Goal: Transaction & Acquisition: Purchase product/service

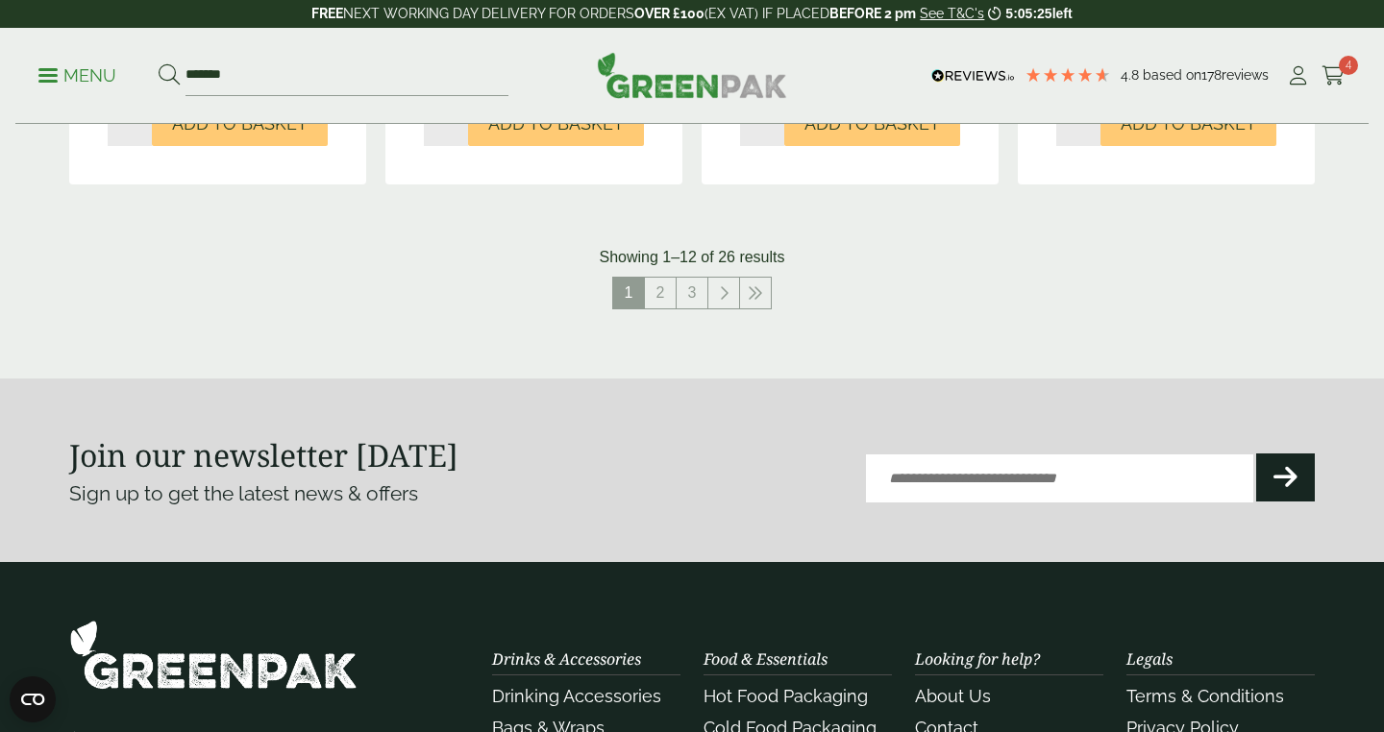
scroll to position [2202, 0]
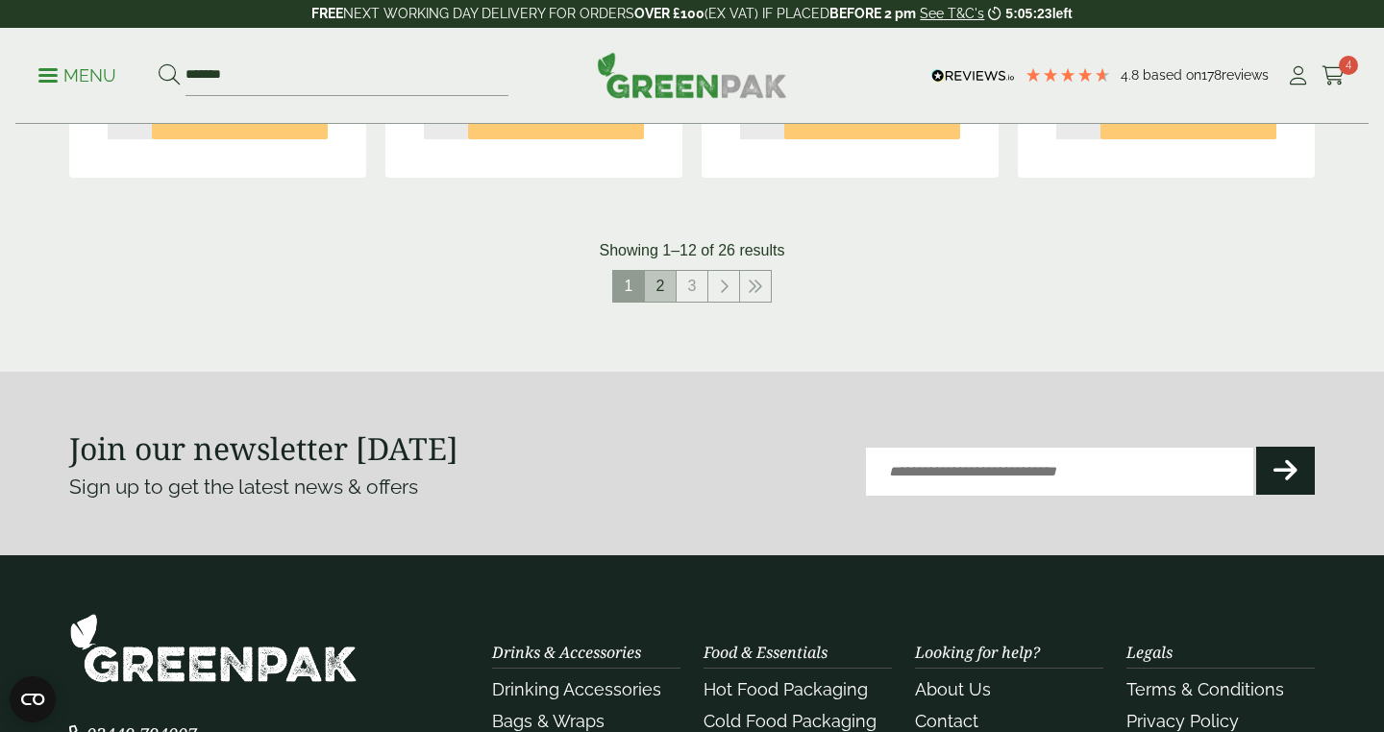
click at [670, 286] on link "2" at bounding box center [660, 286] width 31 height 31
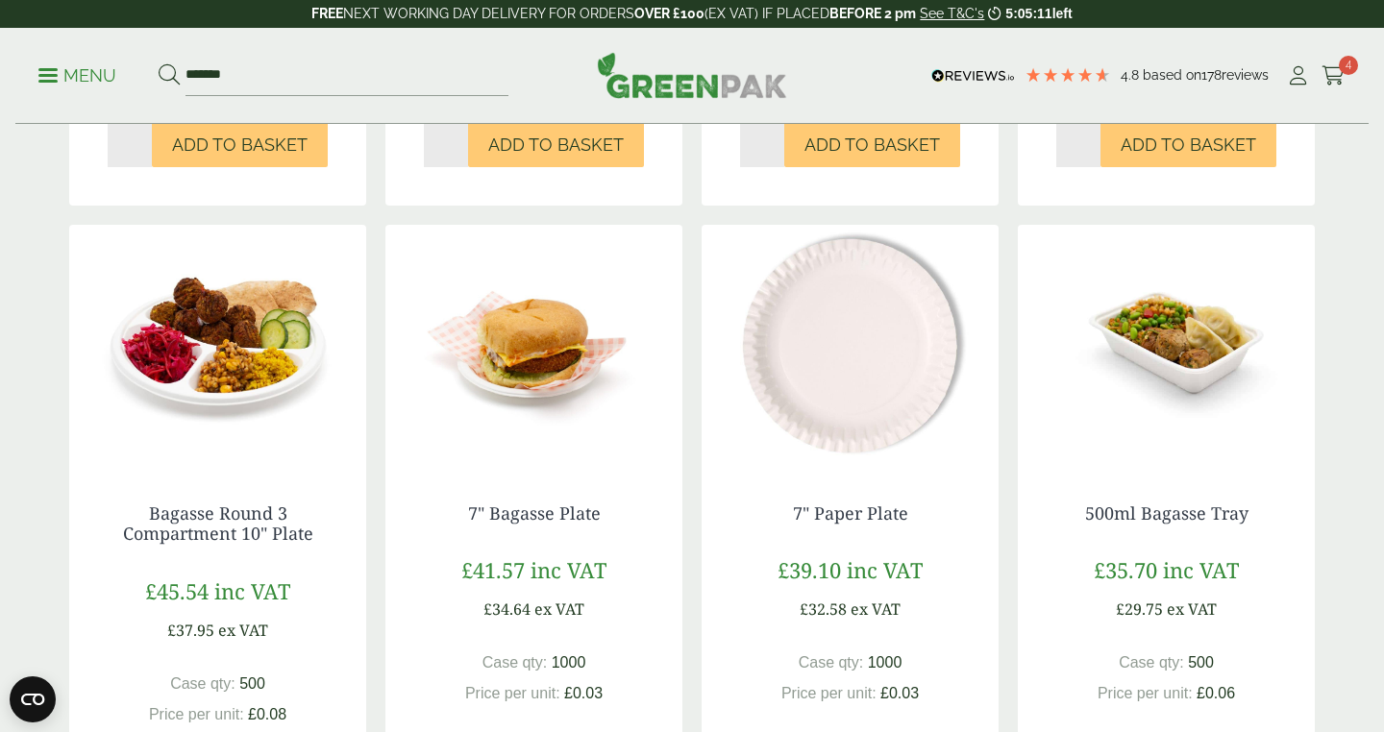
scroll to position [1560, 0]
click at [582, 385] on img at bounding box center [533, 344] width 297 height 240
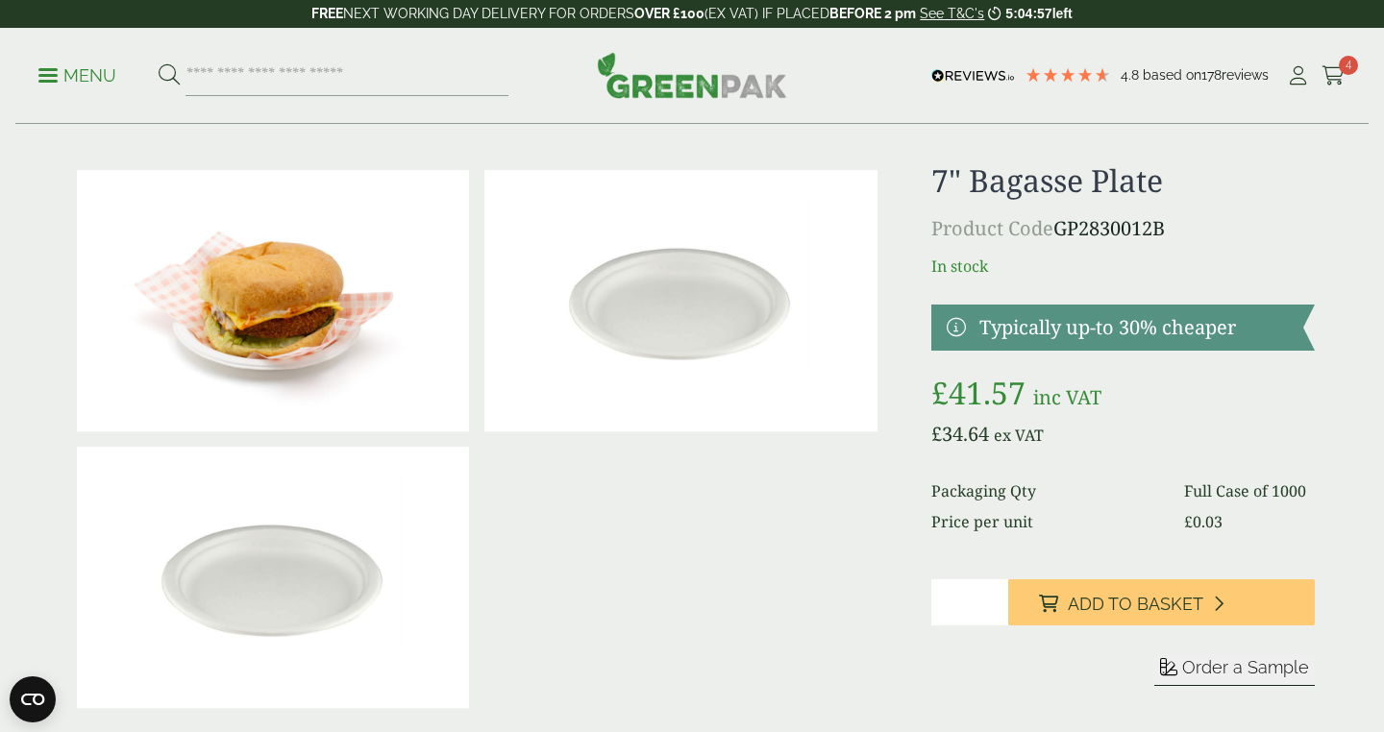
scroll to position [485, 0]
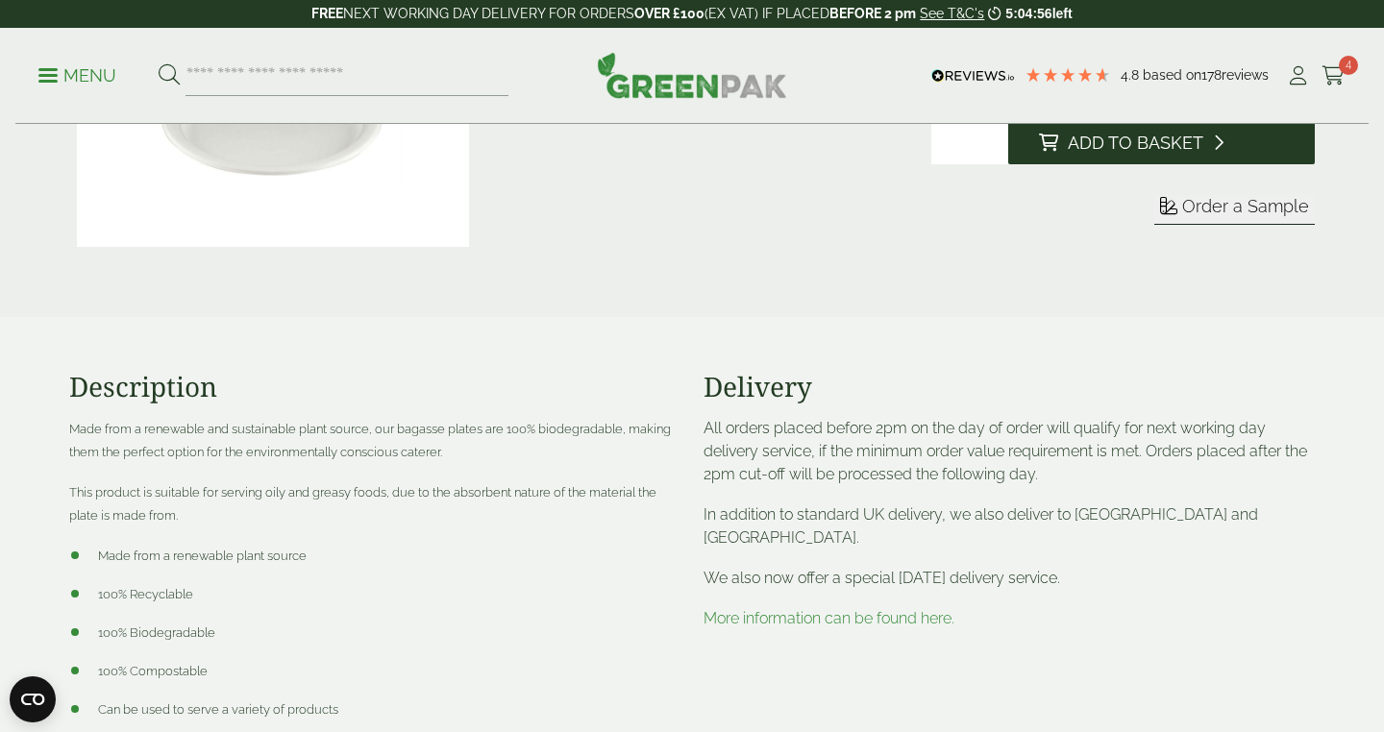
click at [1048, 143] on icon at bounding box center [1048, 142] width 19 height 17
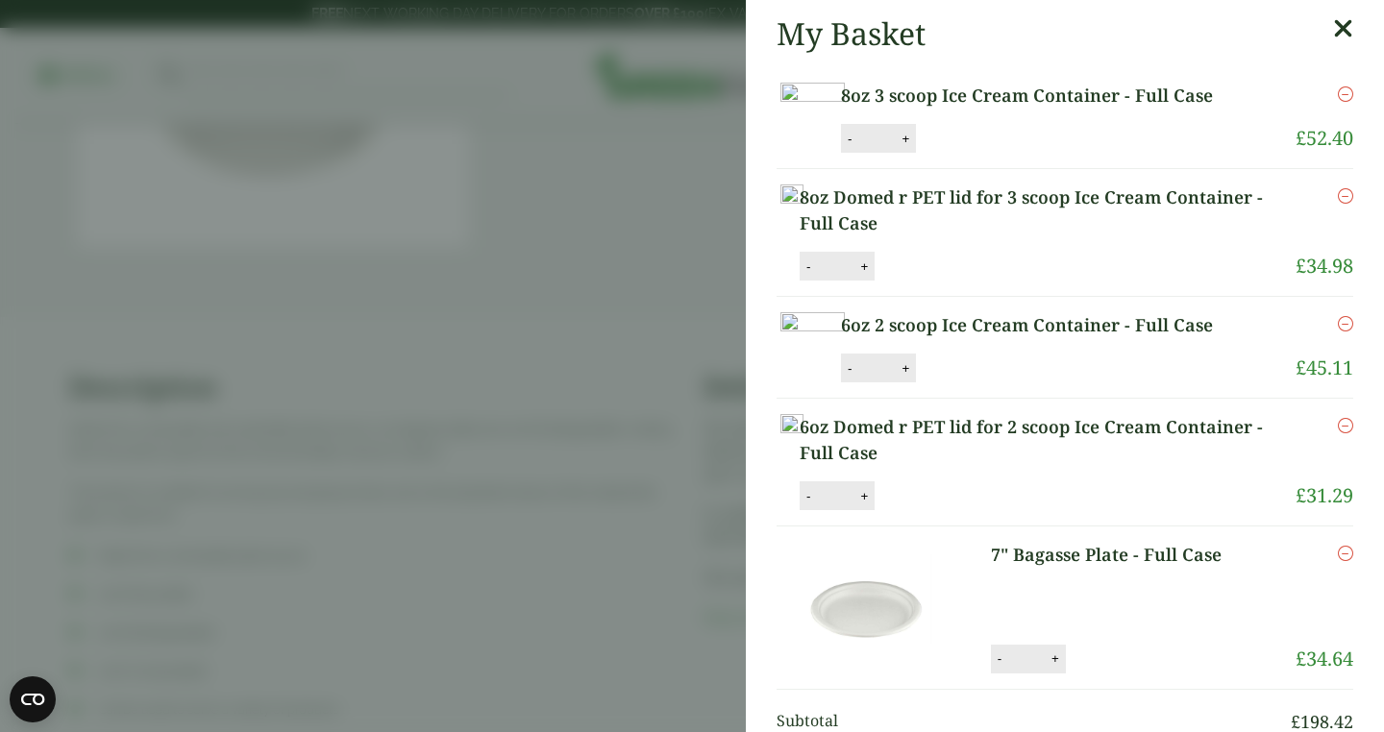
click at [1346, 35] on icon at bounding box center [1343, 28] width 20 height 27
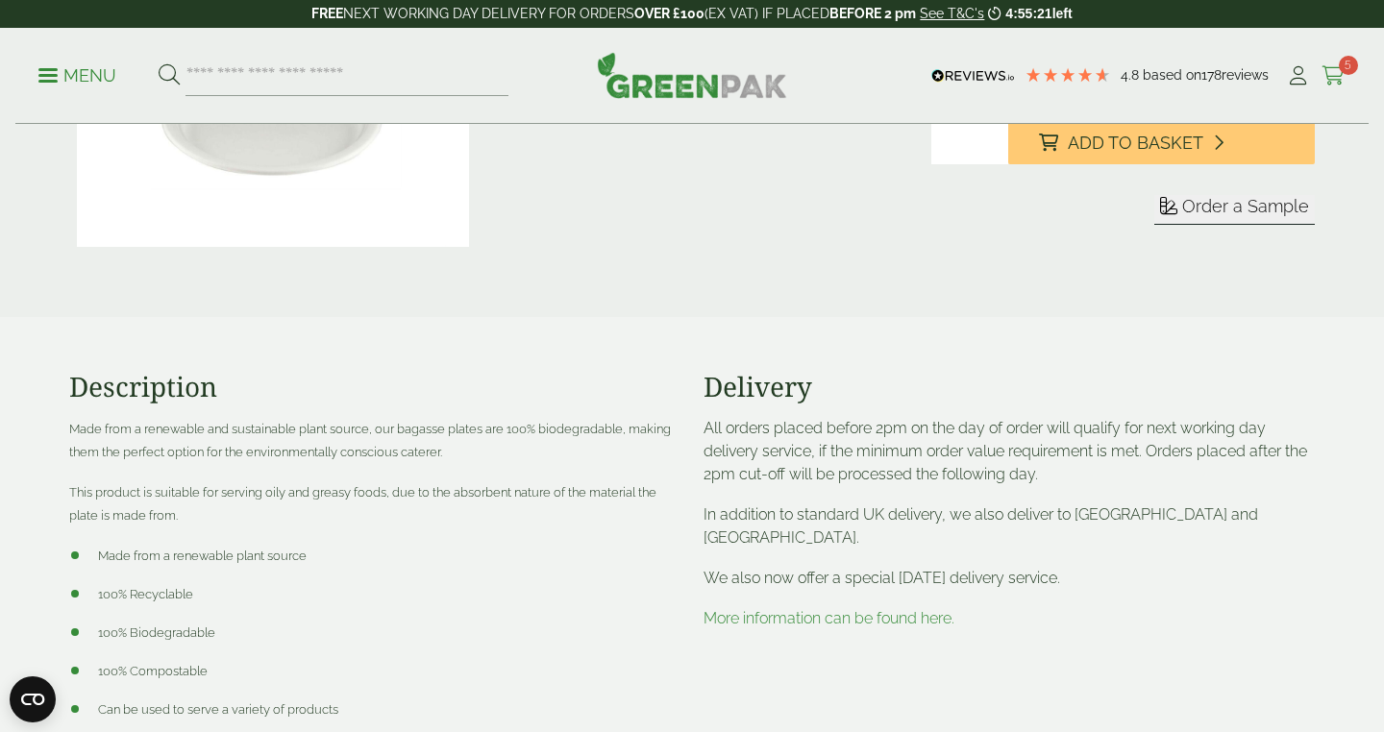
click at [1336, 80] on icon at bounding box center [1333, 75] width 24 height 19
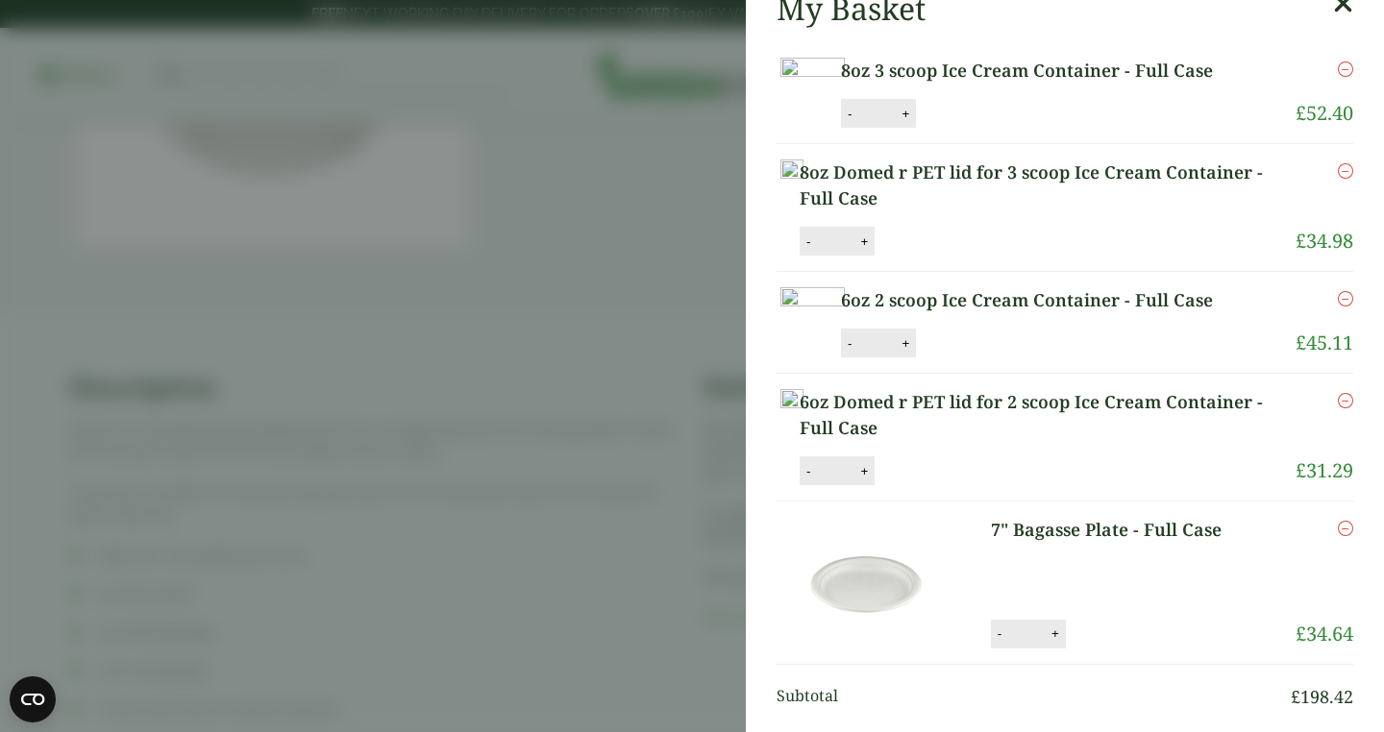
scroll to position [16, 0]
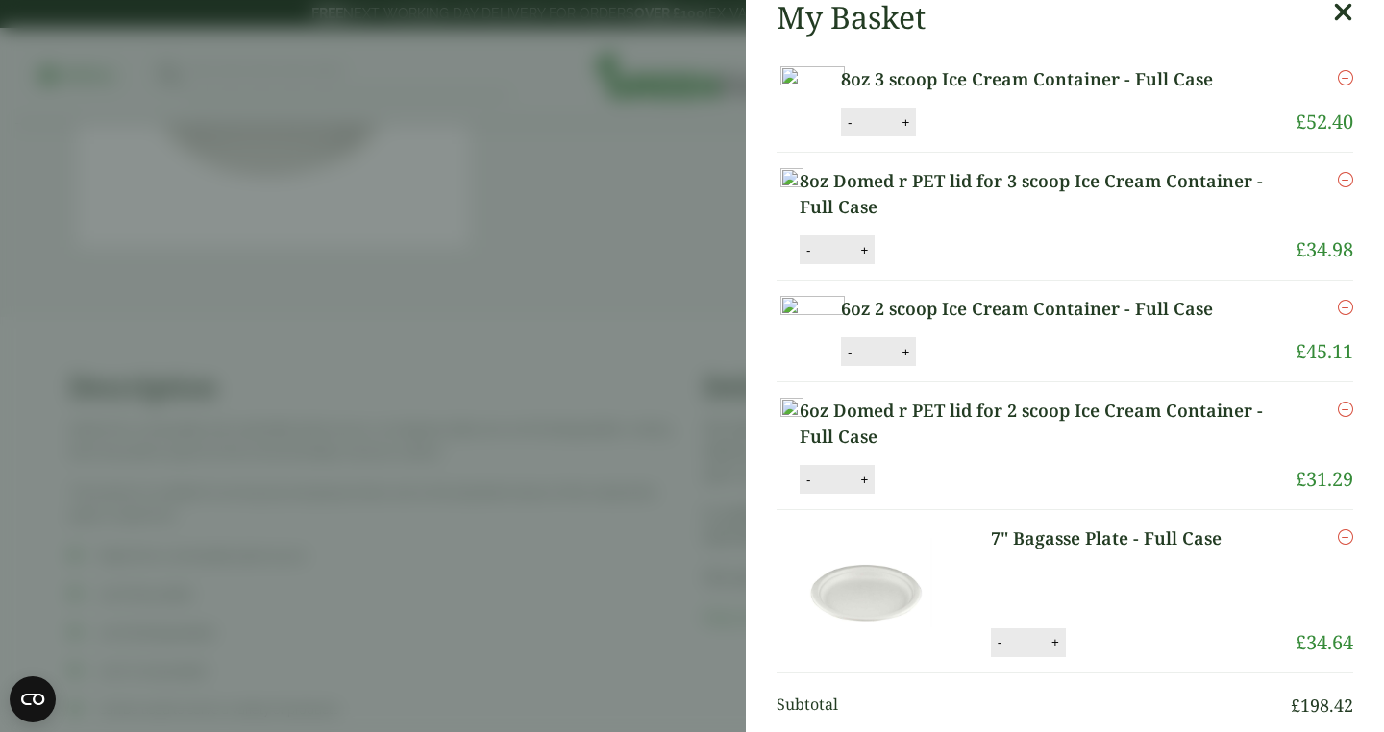
click at [1349, 83] on icon "Remove this item" at bounding box center [1345, 77] width 15 height 15
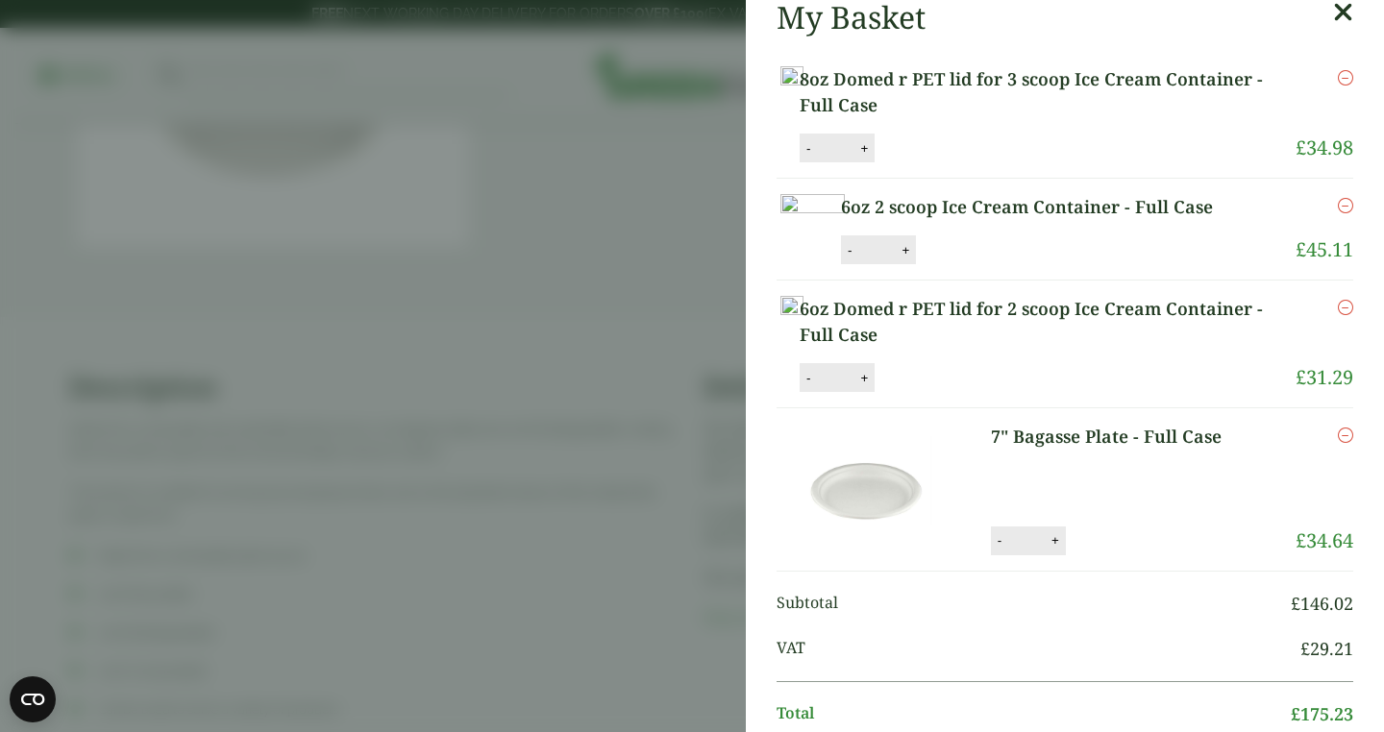
click at [1345, 198] on icon "Remove this item" at bounding box center [1345, 205] width 15 height 15
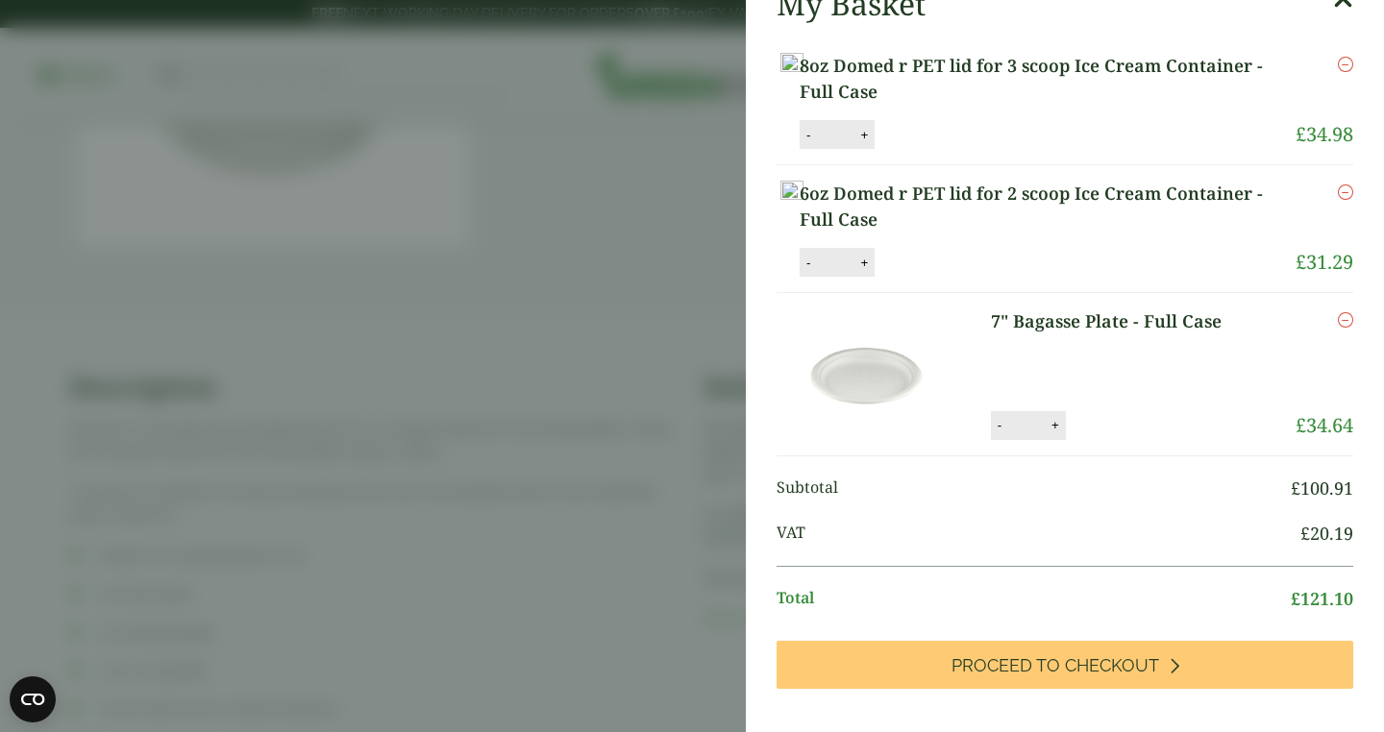
scroll to position [95, 0]
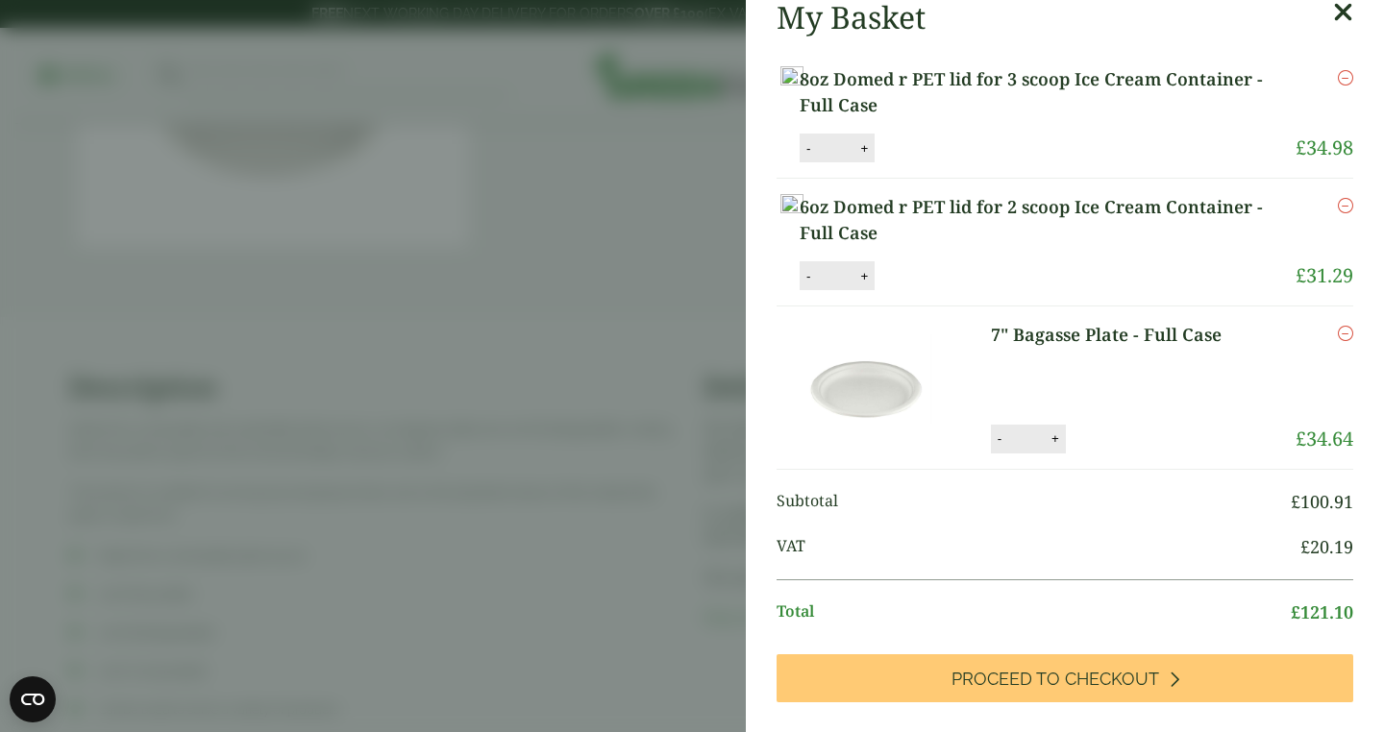
click at [1350, 82] on icon "Remove this item" at bounding box center [1345, 77] width 15 height 15
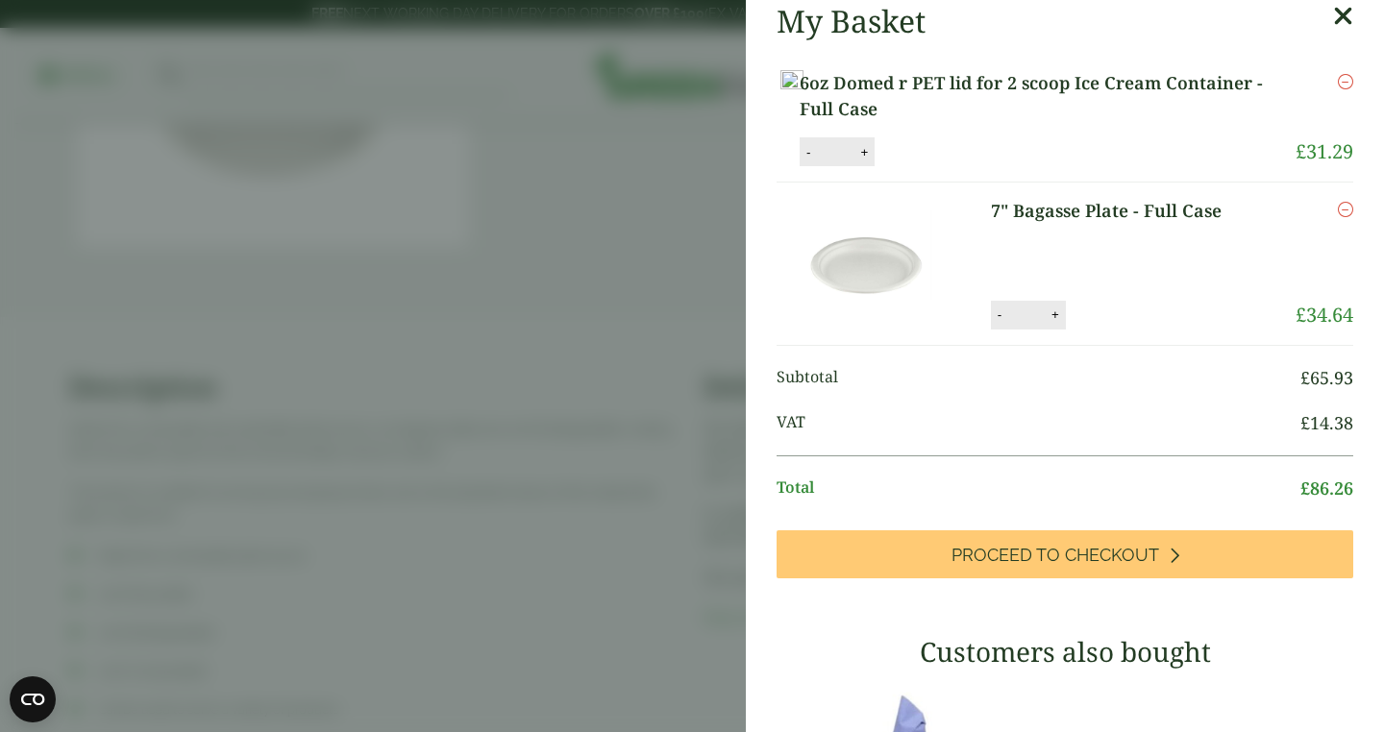
scroll to position [174, 0]
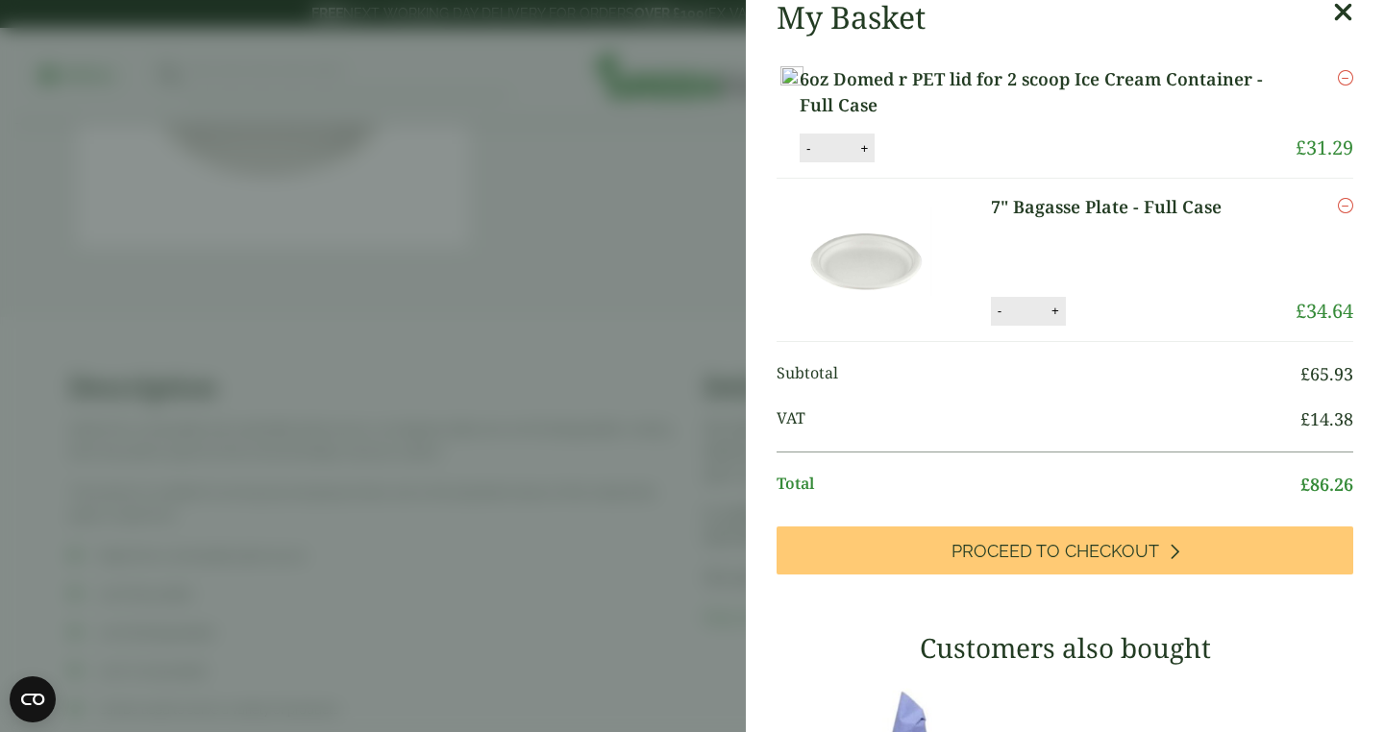
click at [1344, 83] on icon "Remove this item" at bounding box center [1345, 77] width 15 height 15
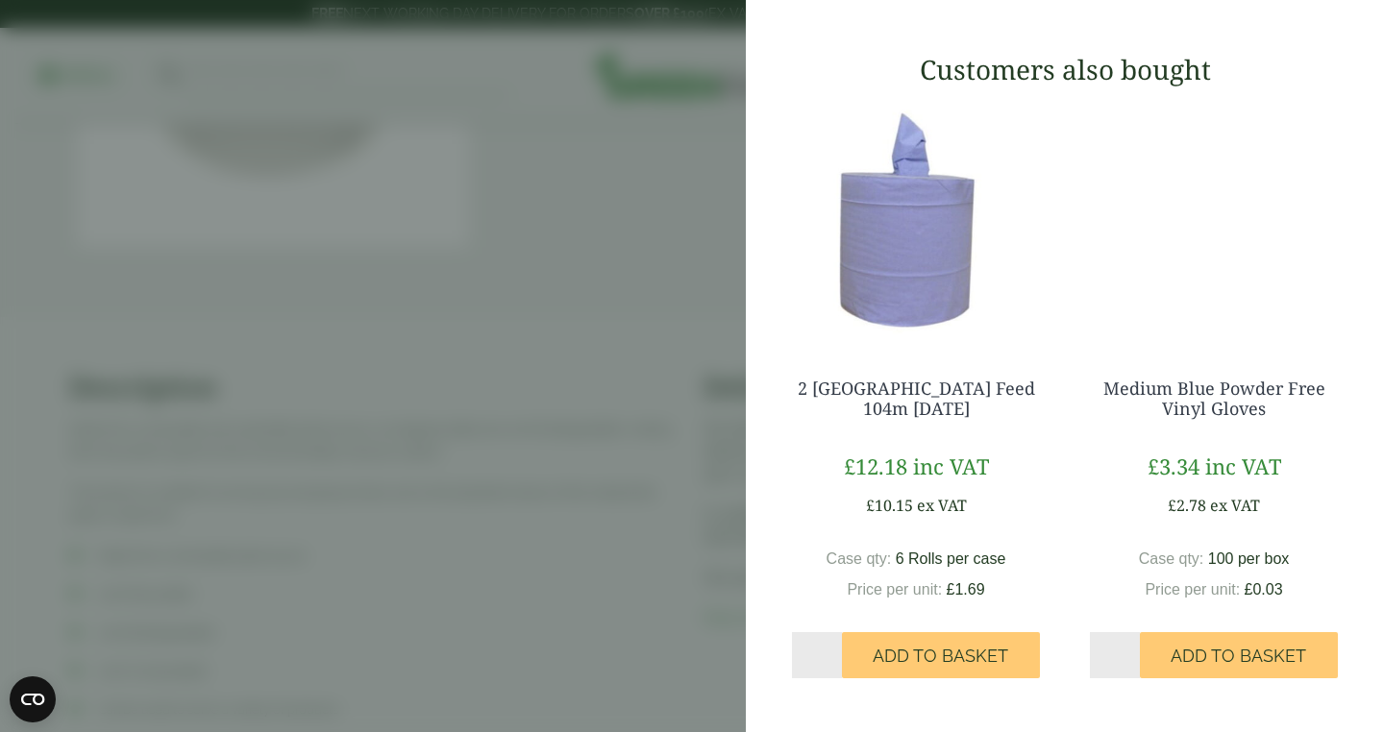
scroll to position [0, 0]
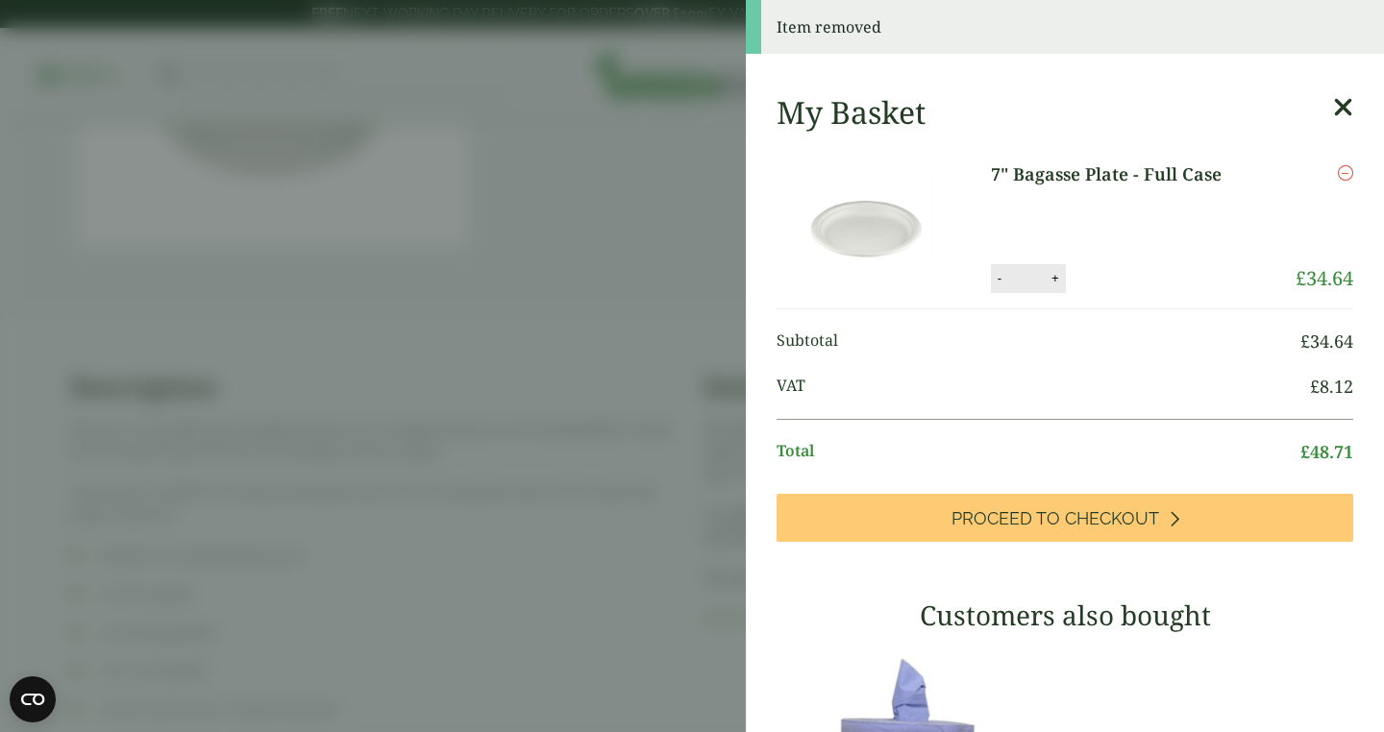
click at [1344, 120] on icon at bounding box center [1343, 107] width 20 height 27
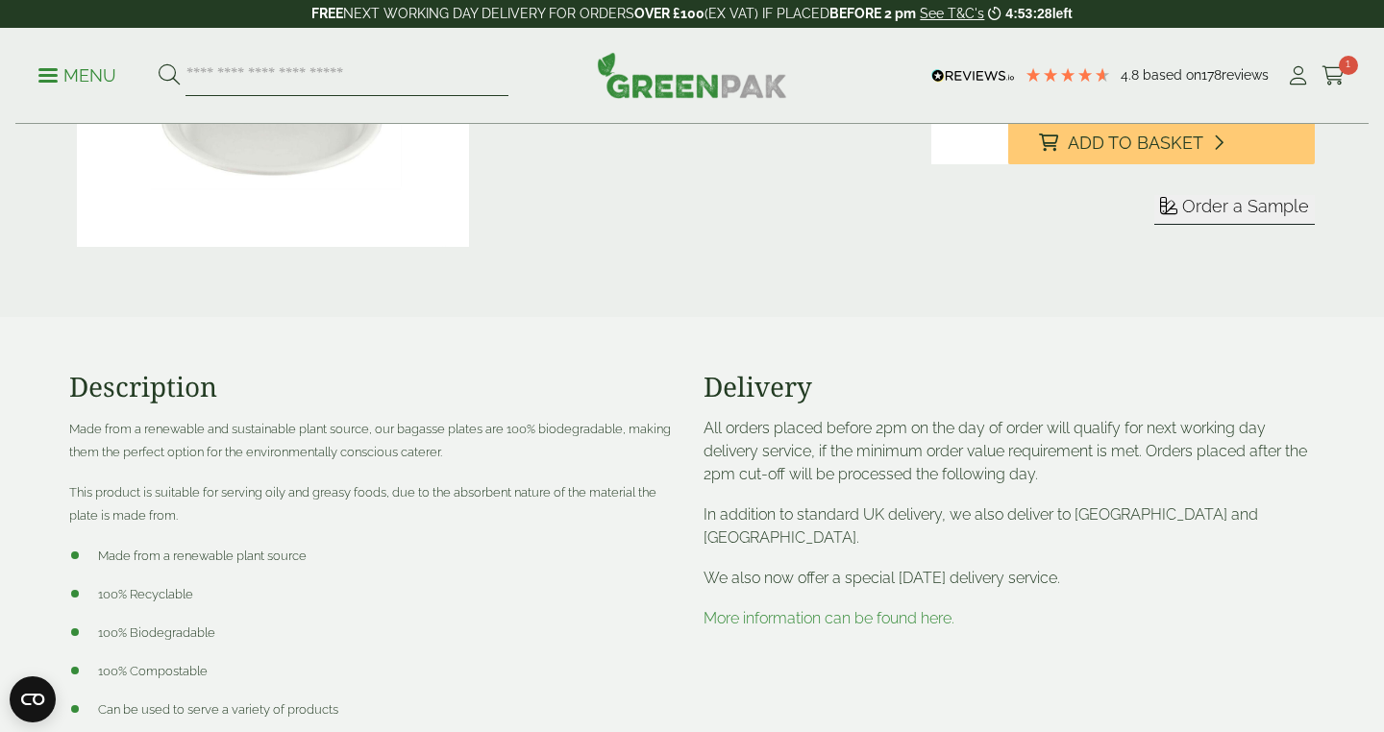
click at [401, 66] on input "search" at bounding box center [346, 76] width 323 height 40
type input "******"
click at [159, 63] on button at bounding box center [169, 75] width 21 height 25
